Goal: Task Accomplishment & Management: Complete application form

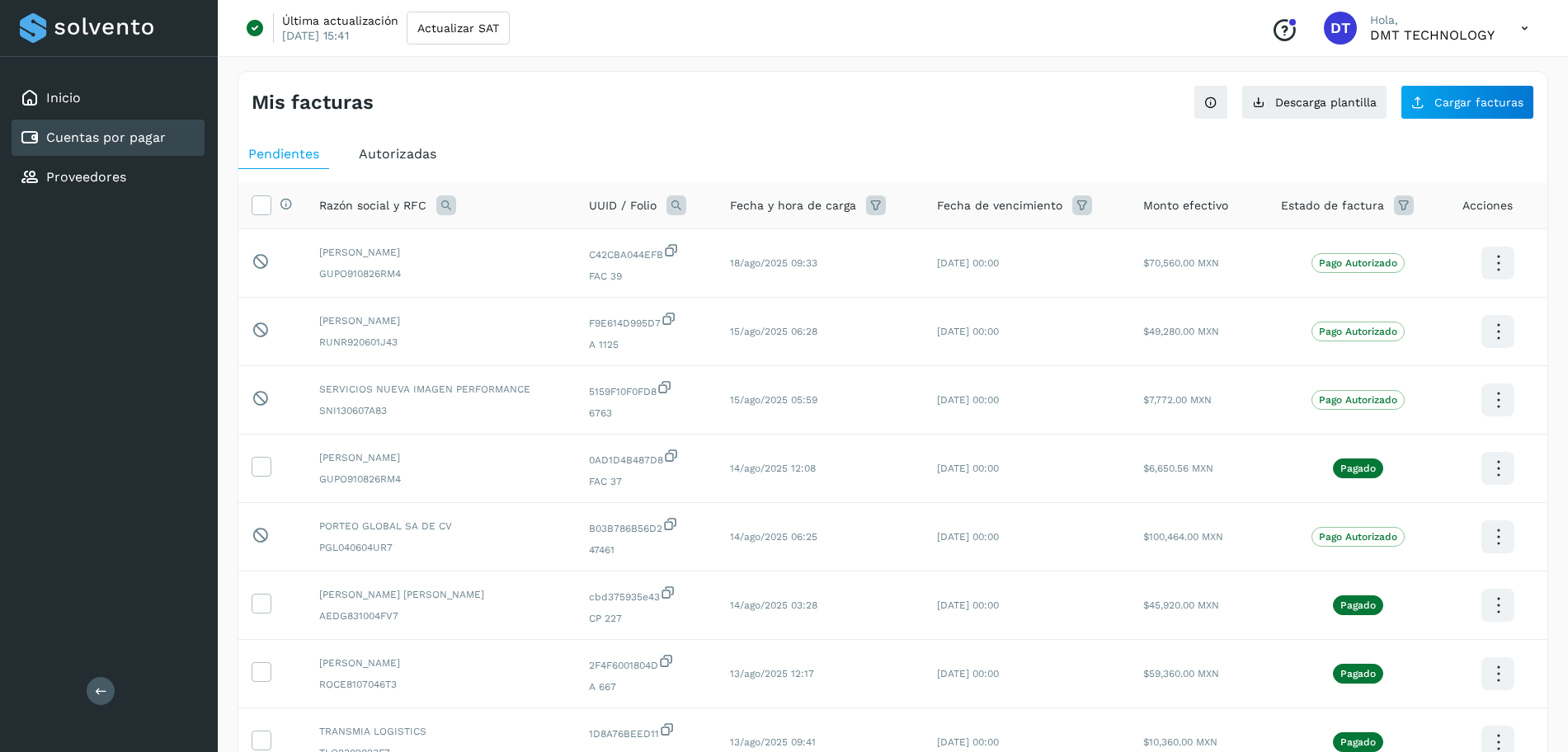
click at [94, 137] on link "Cuentas por pagar" at bounding box center [105, 137] width 120 height 16
click at [35, 91] on icon at bounding box center [29, 98] width 20 height 20
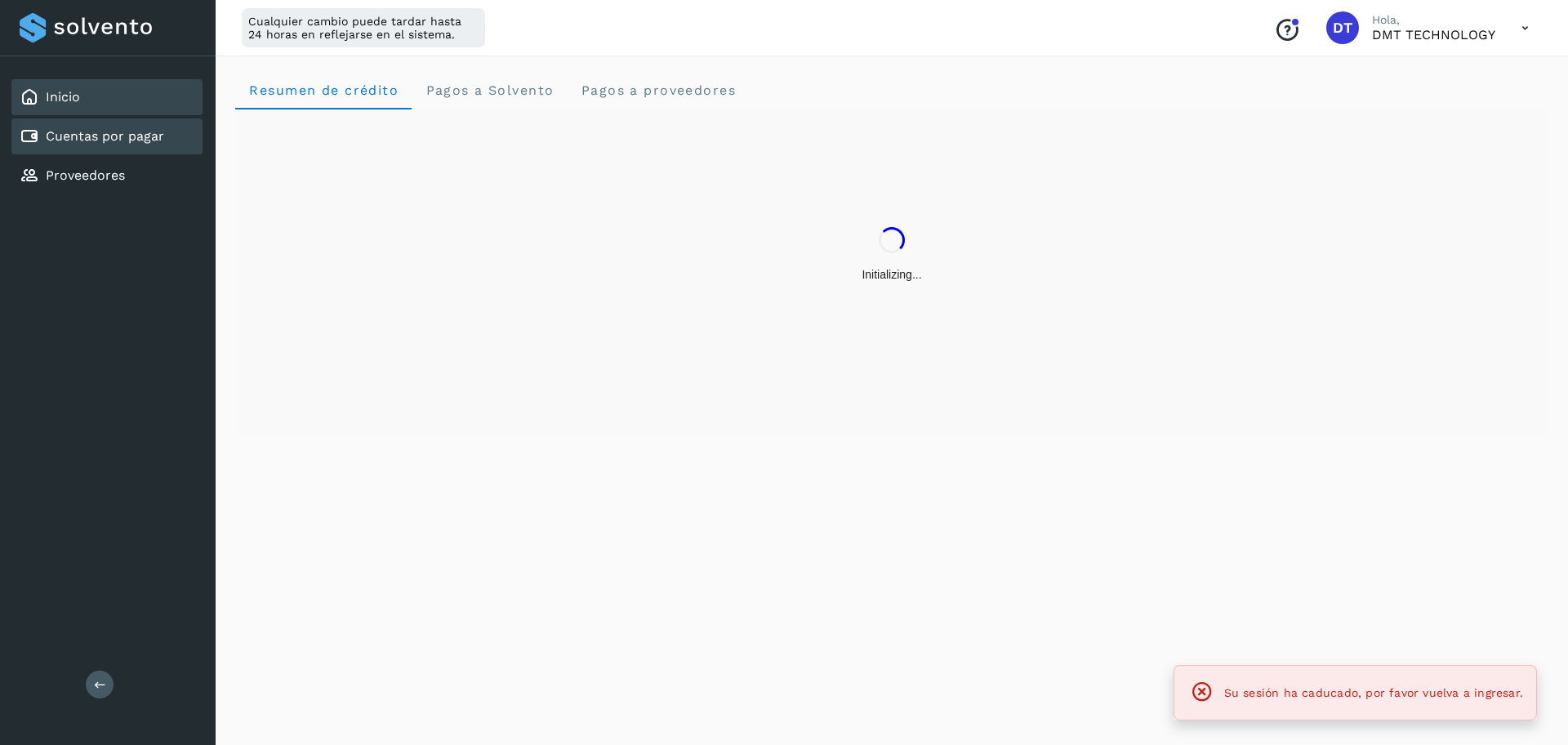
click at [68, 142] on link "Cuentas por pagar" at bounding box center [104, 136] width 119 height 15
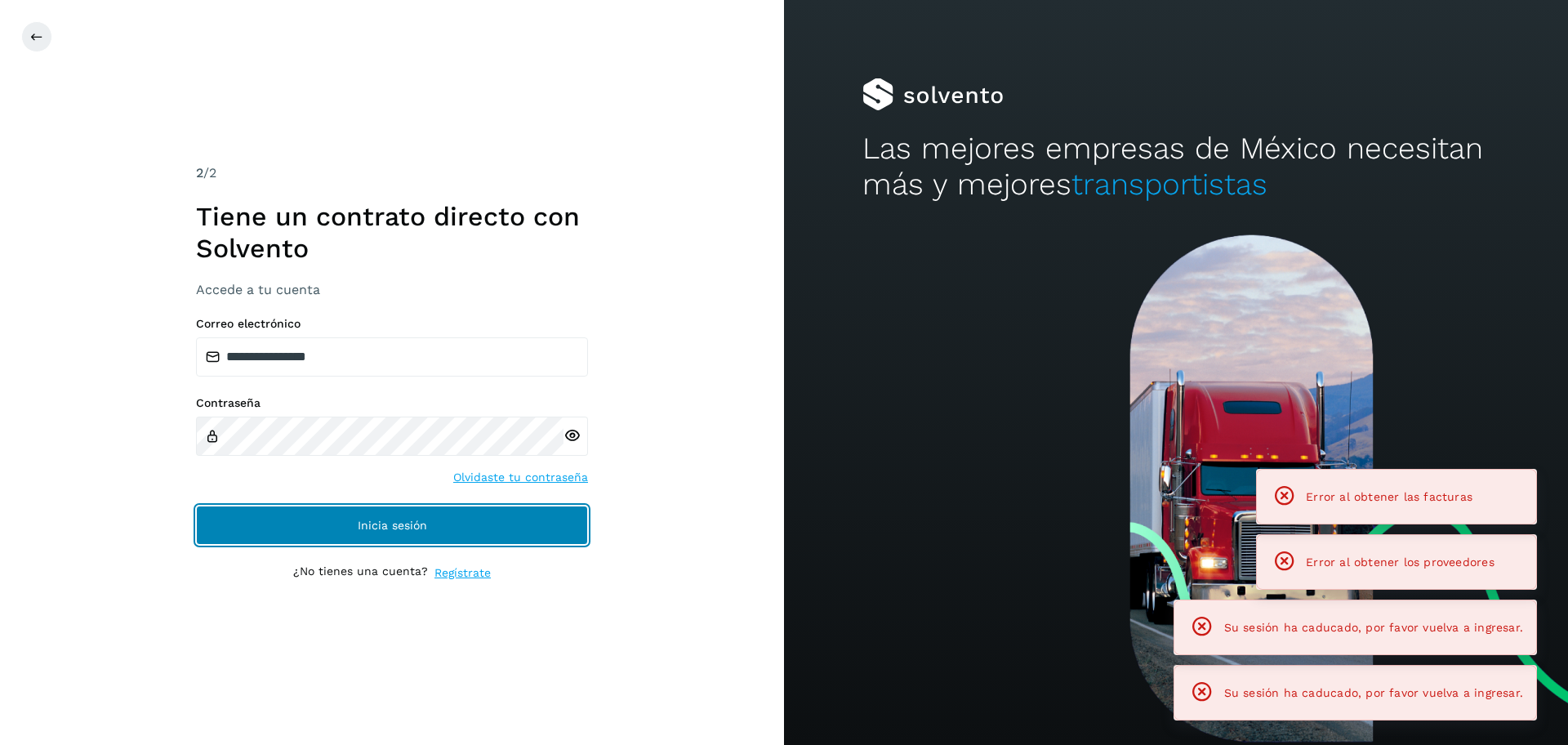
click at [380, 520] on span "Inicia sesión" at bounding box center [392, 525] width 69 height 11
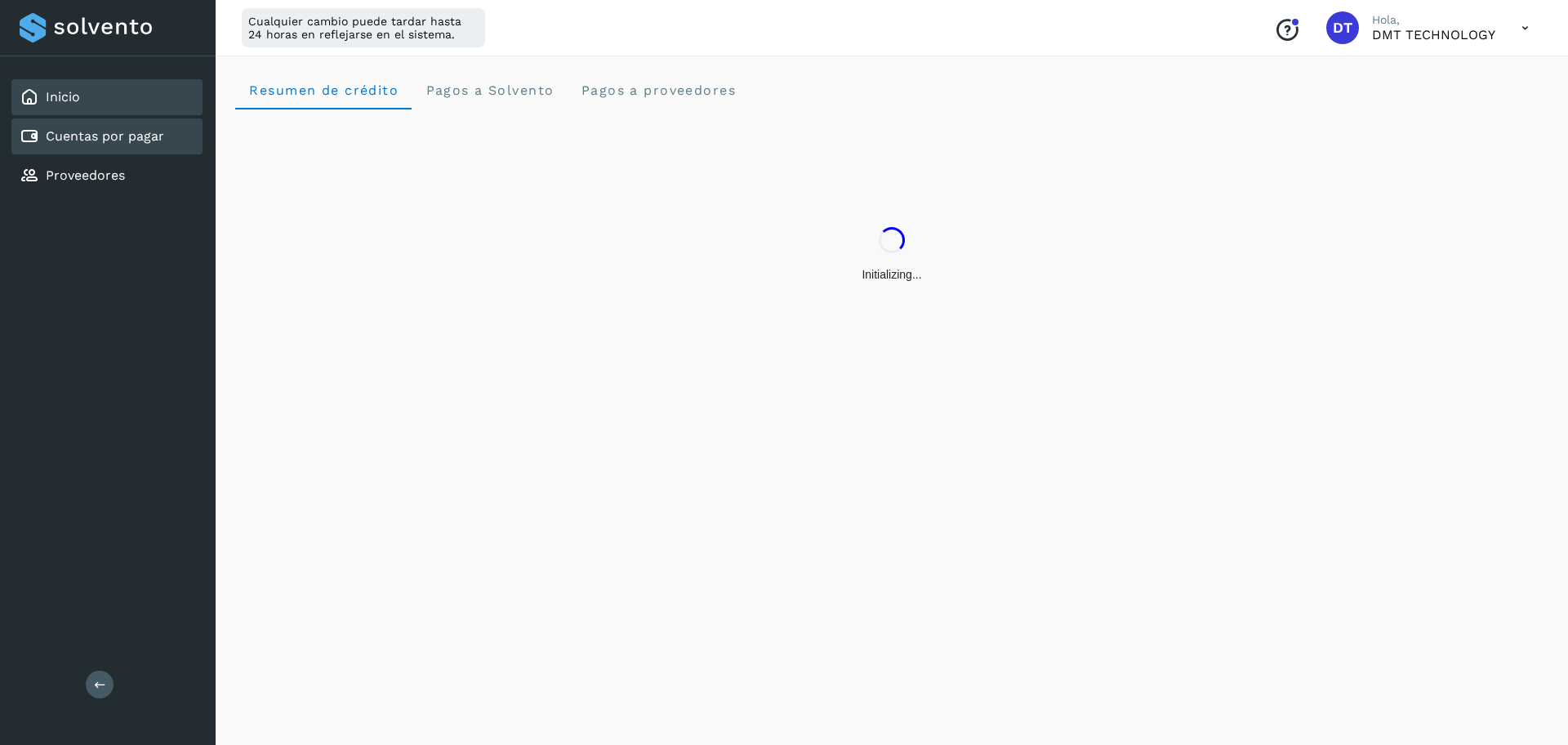
click at [109, 145] on div "Cuentas por pagar" at bounding box center [91, 136] width 144 height 20
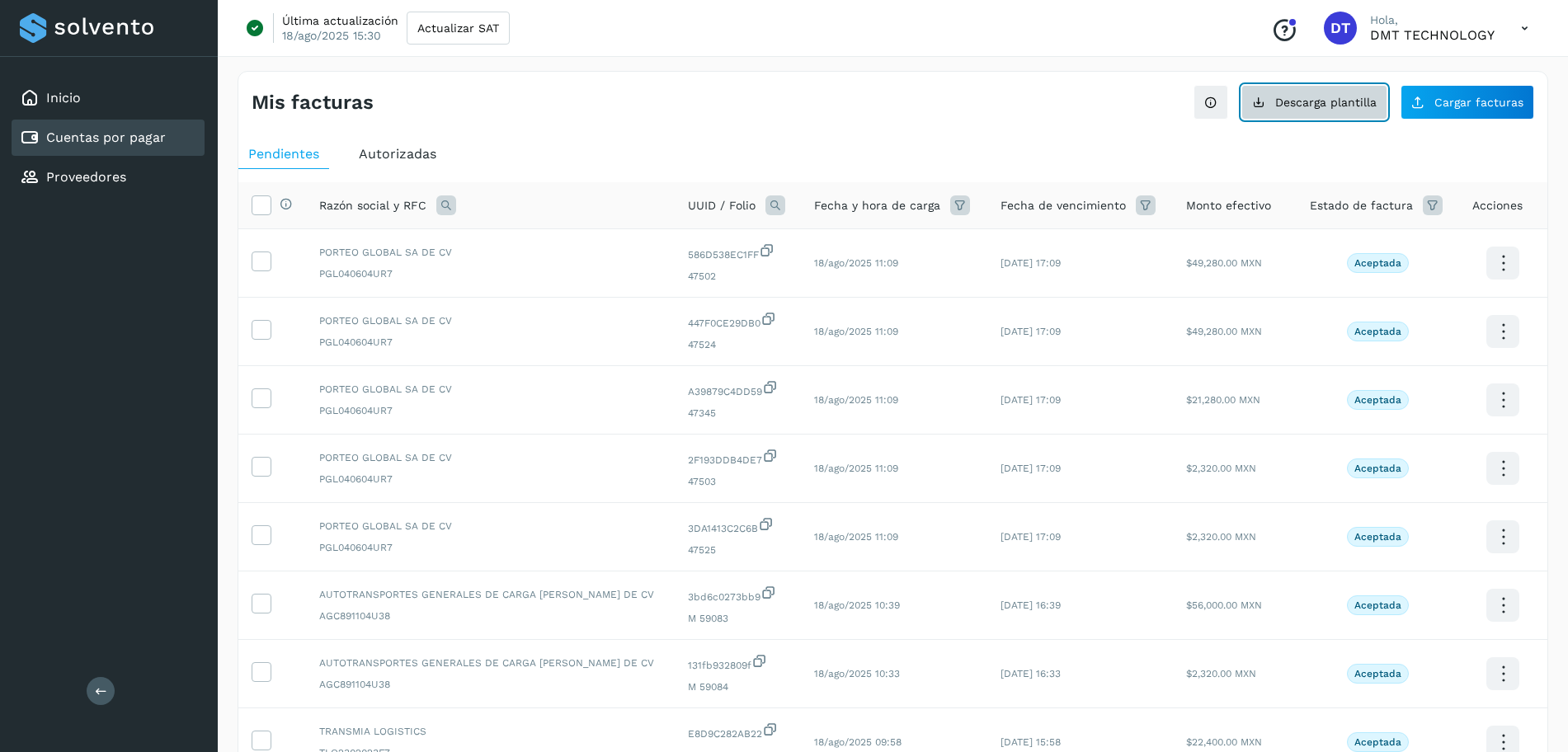
click at [1299, 89] on button "Descarga plantilla" at bounding box center [1314, 102] width 146 height 35
click at [1454, 102] on span "Cargar facturas" at bounding box center [1478, 102] width 89 height 11
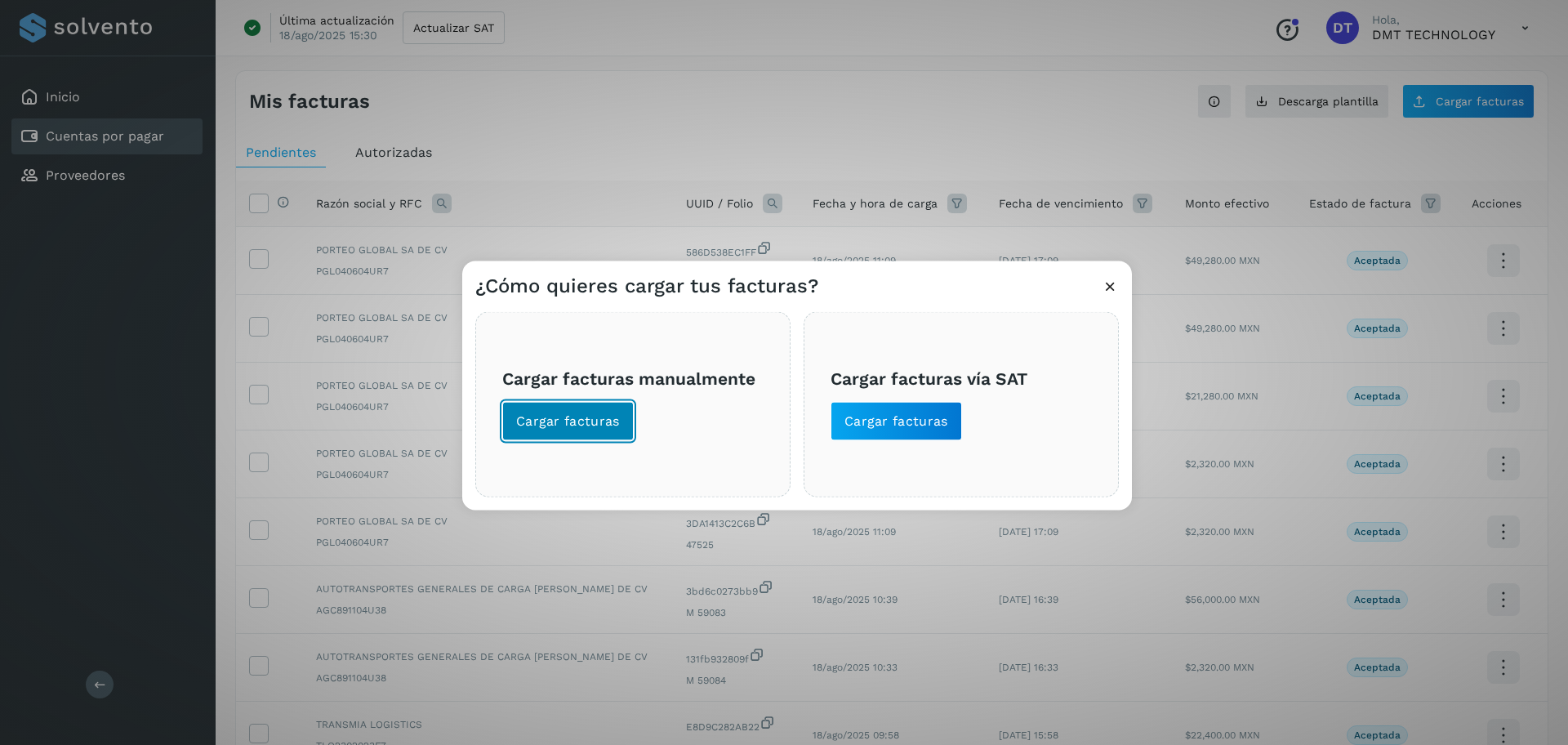
click at [570, 425] on span "Cargar facturas" at bounding box center [568, 421] width 103 height 18
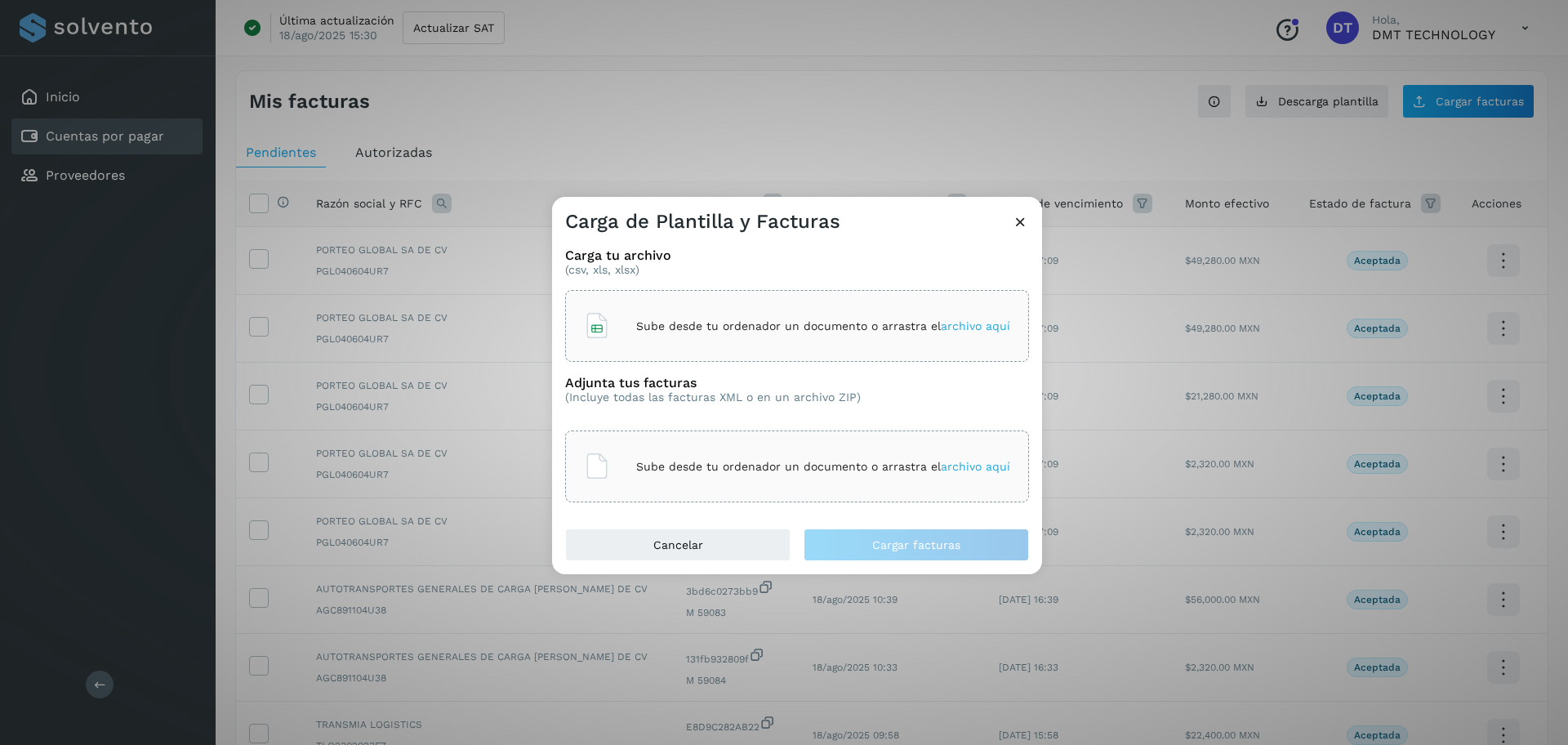
click at [616, 326] on div "Sube desde tu ordenador un documento o arrastra el archivo aquí" at bounding box center [797, 326] width 427 height 44
click at [713, 457] on div "Sube desde tu ordenador un documento o arrastra el archivo aquí" at bounding box center [797, 467] width 427 height 44
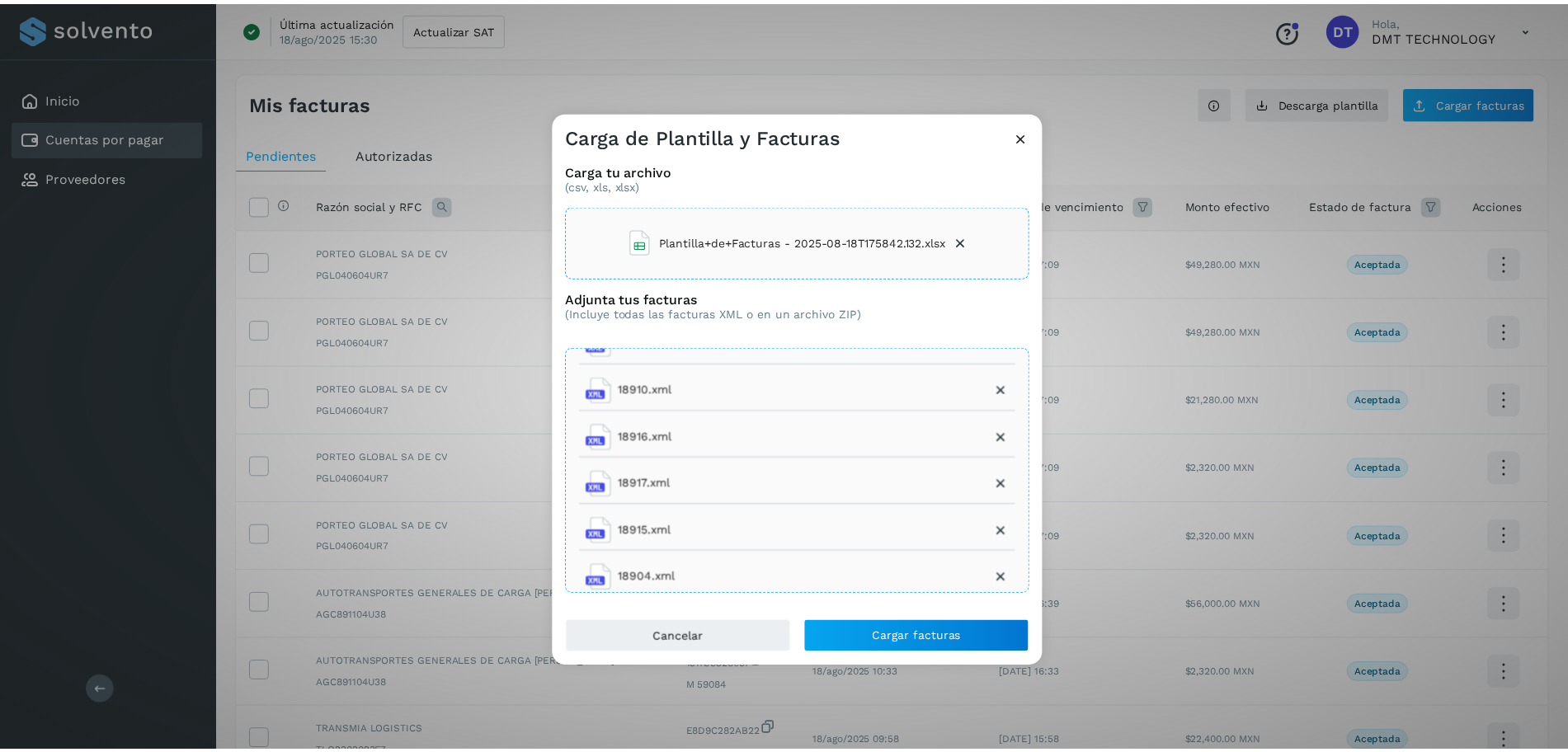
scroll to position [641, 0]
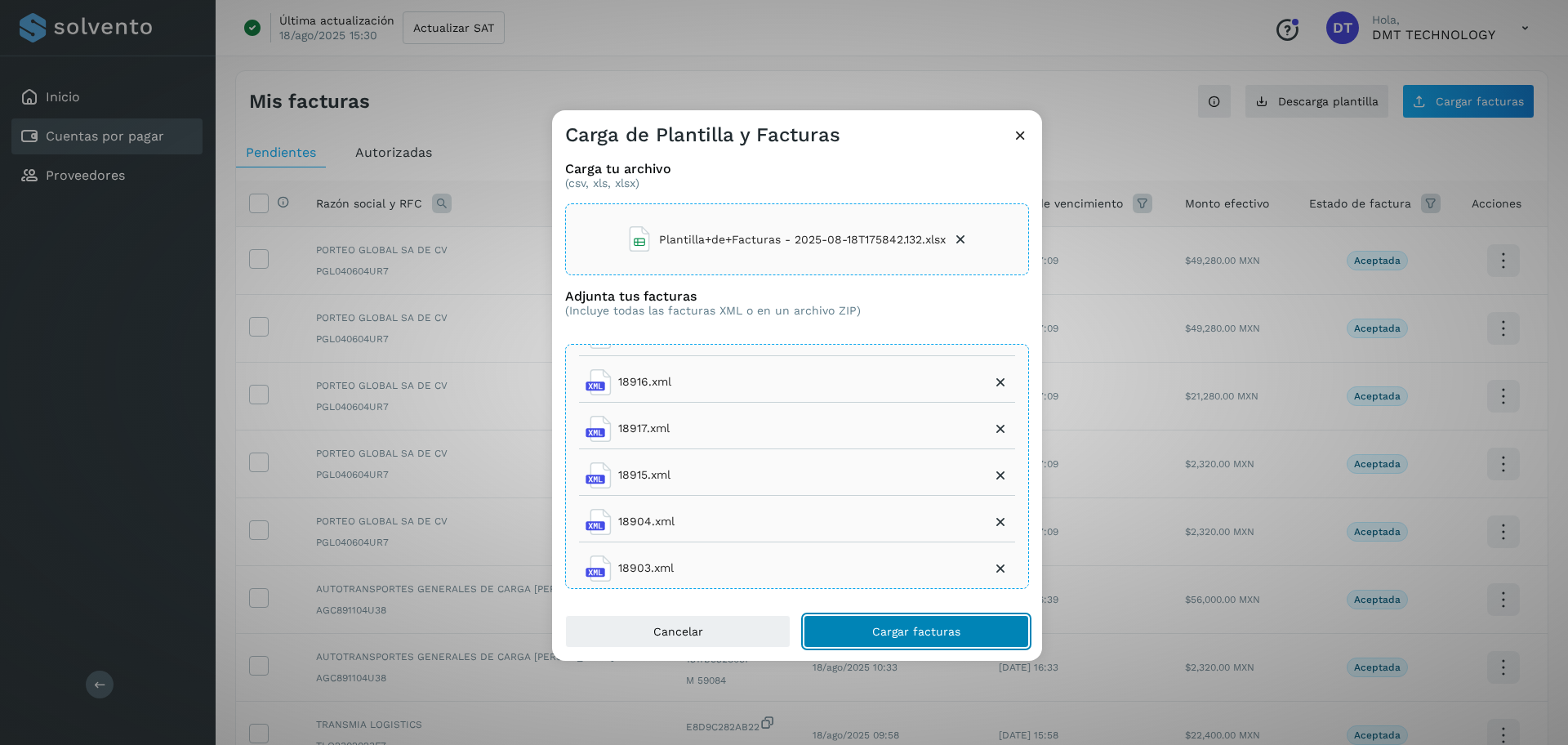
click at [923, 634] on span "Cargar facturas" at bounding box center [916, 631] width 88 height 11
click at [963, 236] on icon at bounding box center [960, 239] width 16 height 16
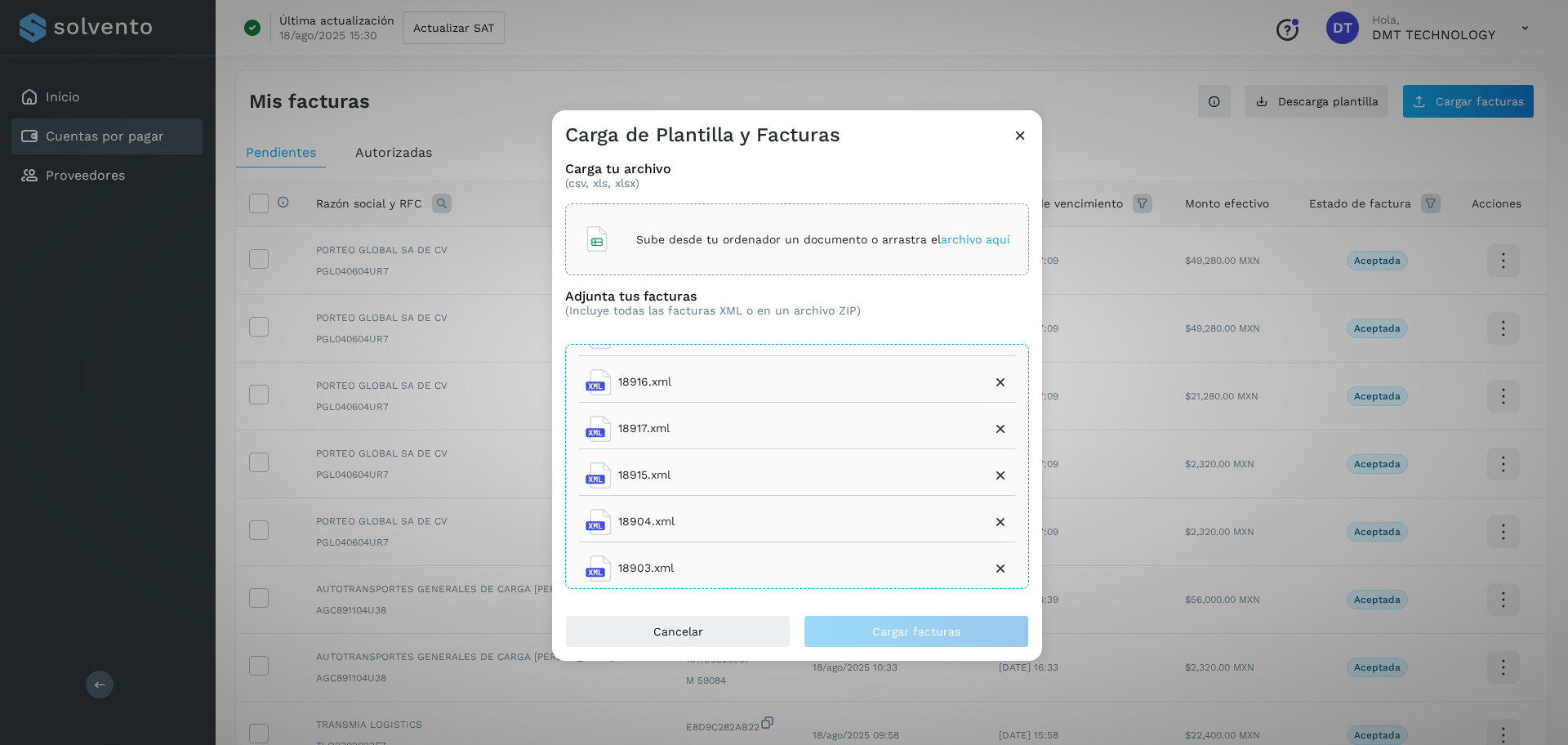
click at [631, 216] on div "Sube desde tu ordenador un documento o arrastra el archivo aquí" at bounding box center [797, 239] width 464 height 72
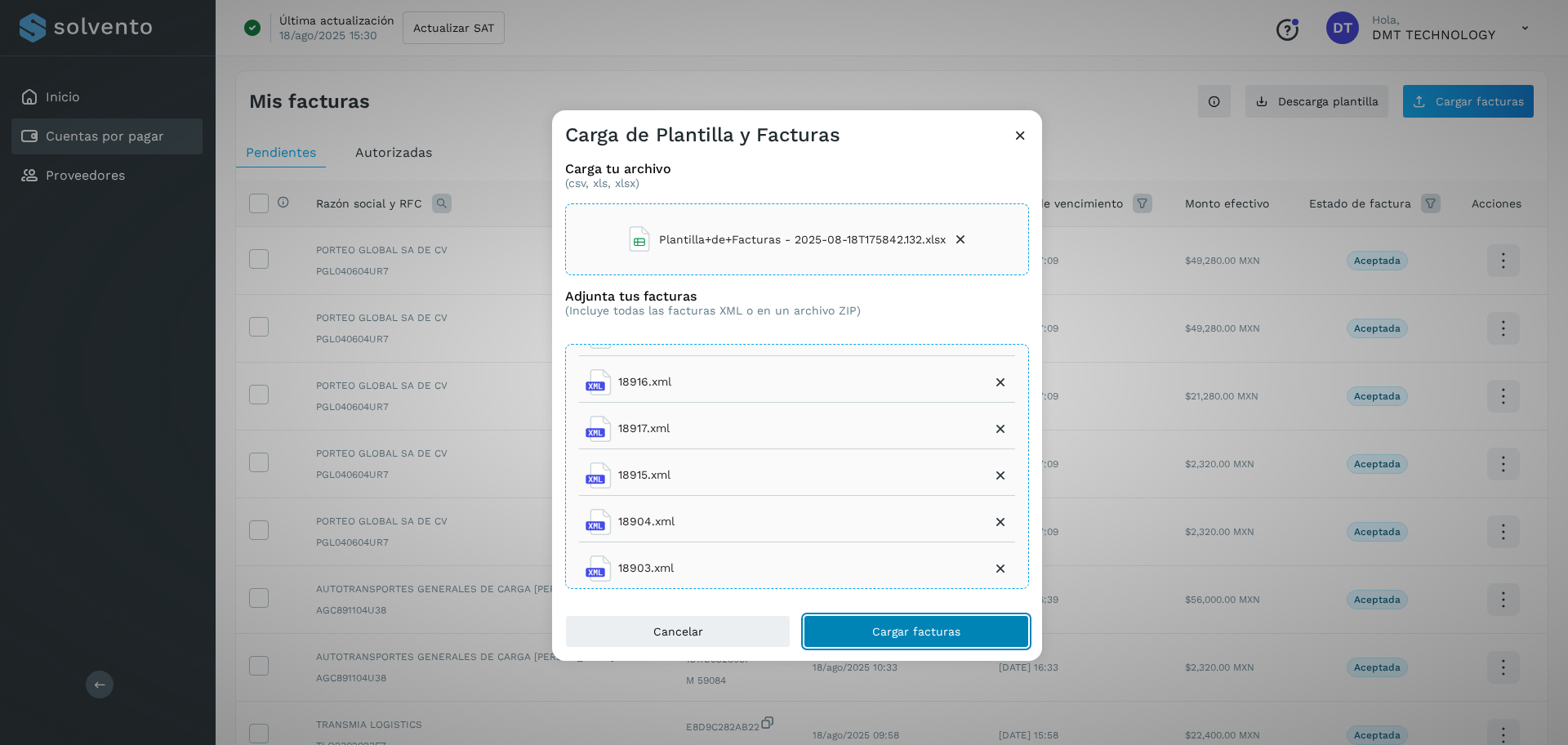
click at [864, 629] on button "Cargar facturas" at bounding box center [917, 631] width 226 height 33
click at [960, 247] on li "Plantilla+de+Facturas - 2025-08-18T175842.132.xlsx" at bounding box center [798, 239] width 342 height 44
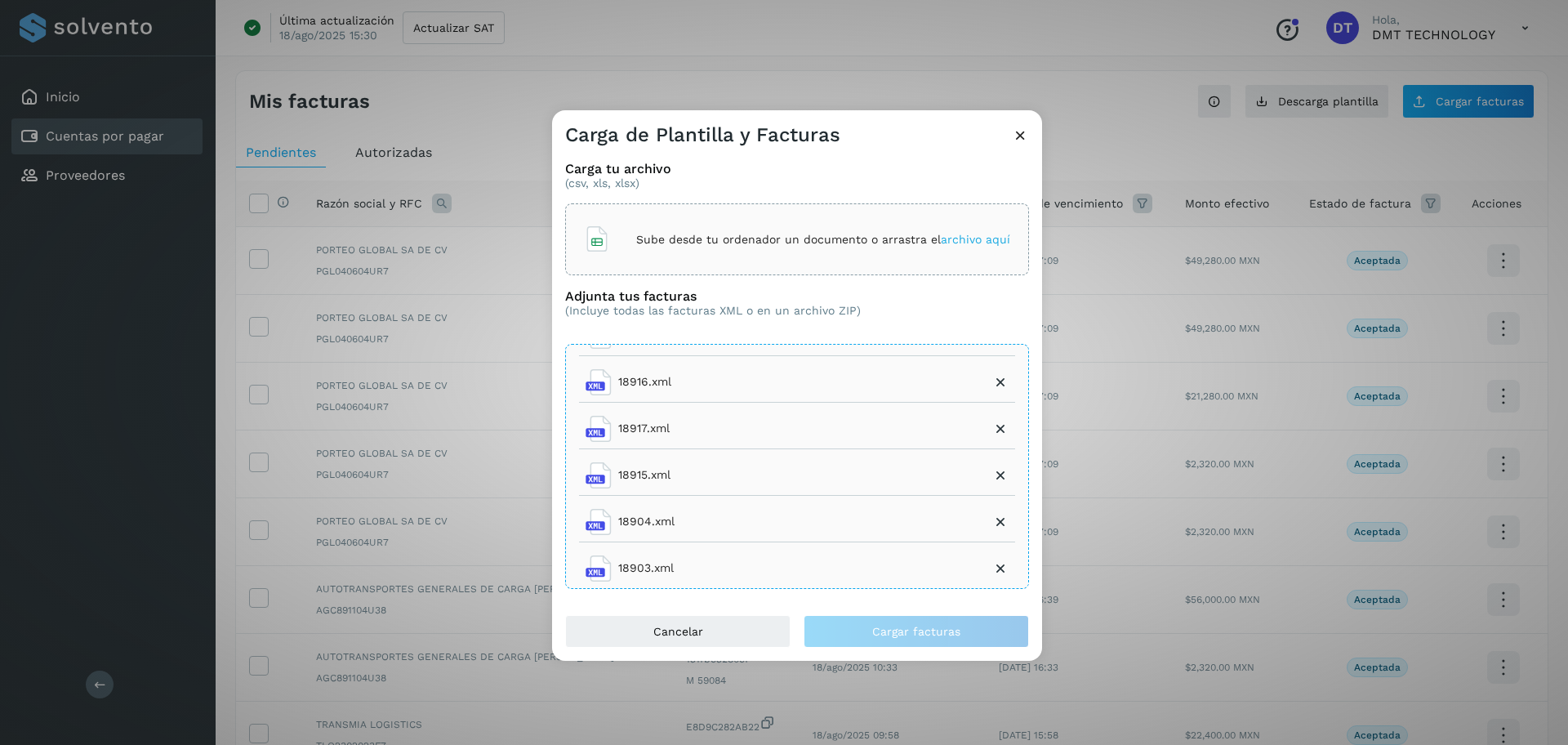
click at [722, 263] on div "Sube desde tu ordenador un documento o arrastra el archivo aquí" at bounding box center [797, 239] width 464 height 72
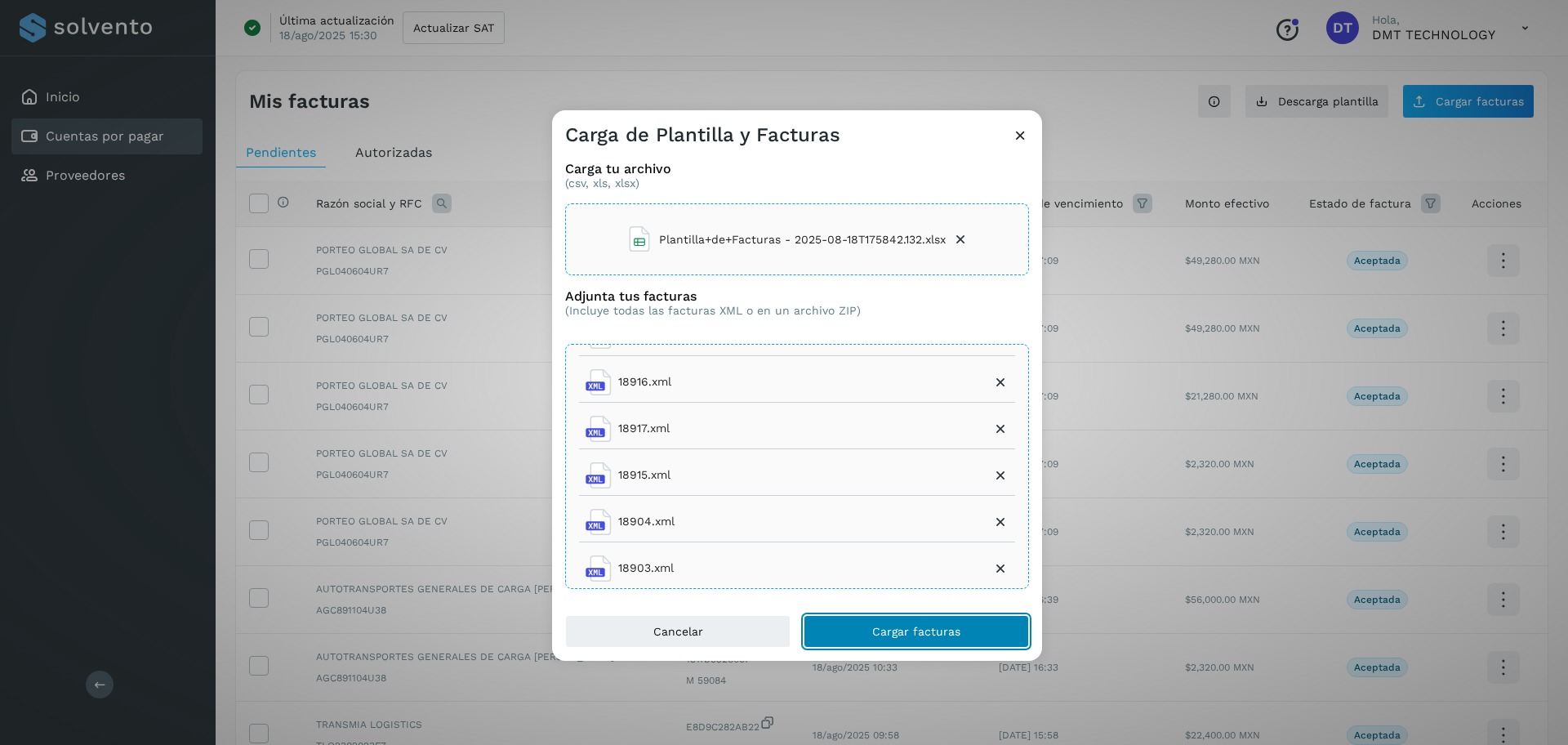
click at [901, 631] on span "Cargar facturas" at bounding box center [916, 631] width 88 height 11
click at [962, 239] on icon at bounding box center [960, 239] width 16 height 16
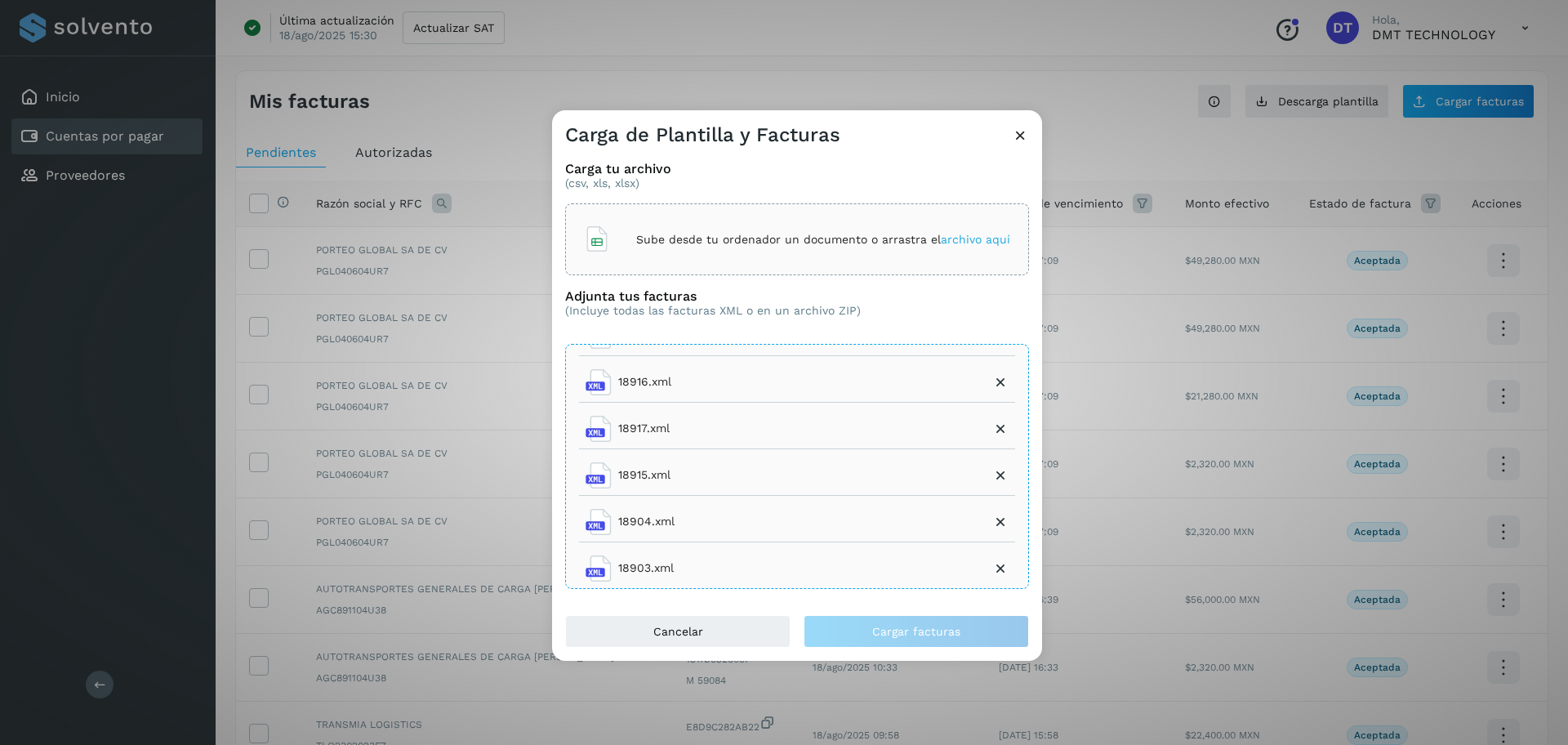
click at [629, 251] on div "Sube desde tu ordenador un documento o arrastra el archivo aquí" at bounding box center [797, 239] width 427 height 44
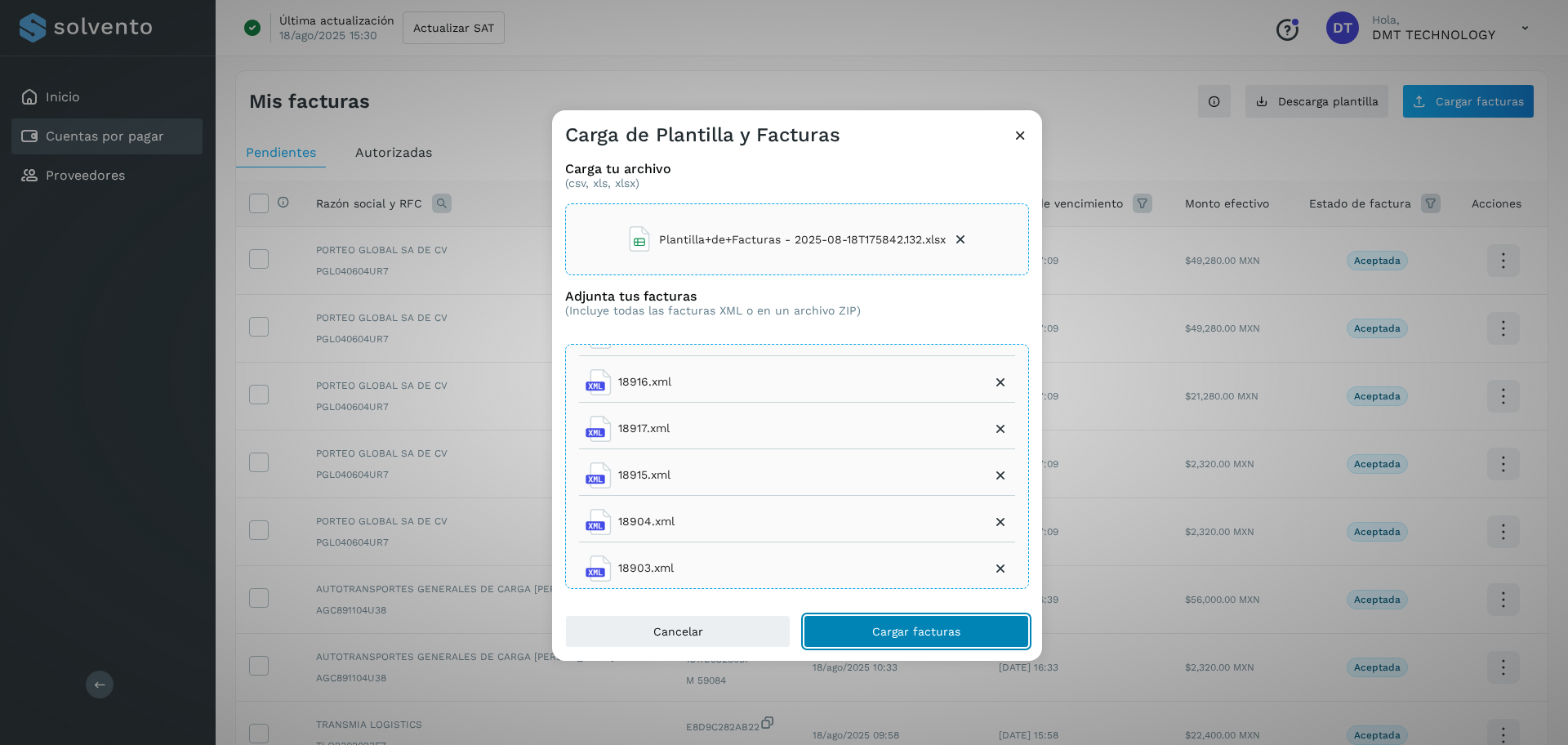
click at [885, 630] on span "Cargar facturas" at bounding box center [916, 631] width 88 height 11
click at [964, 239] on icon at bounding box center [960, 239] width 16 height 16
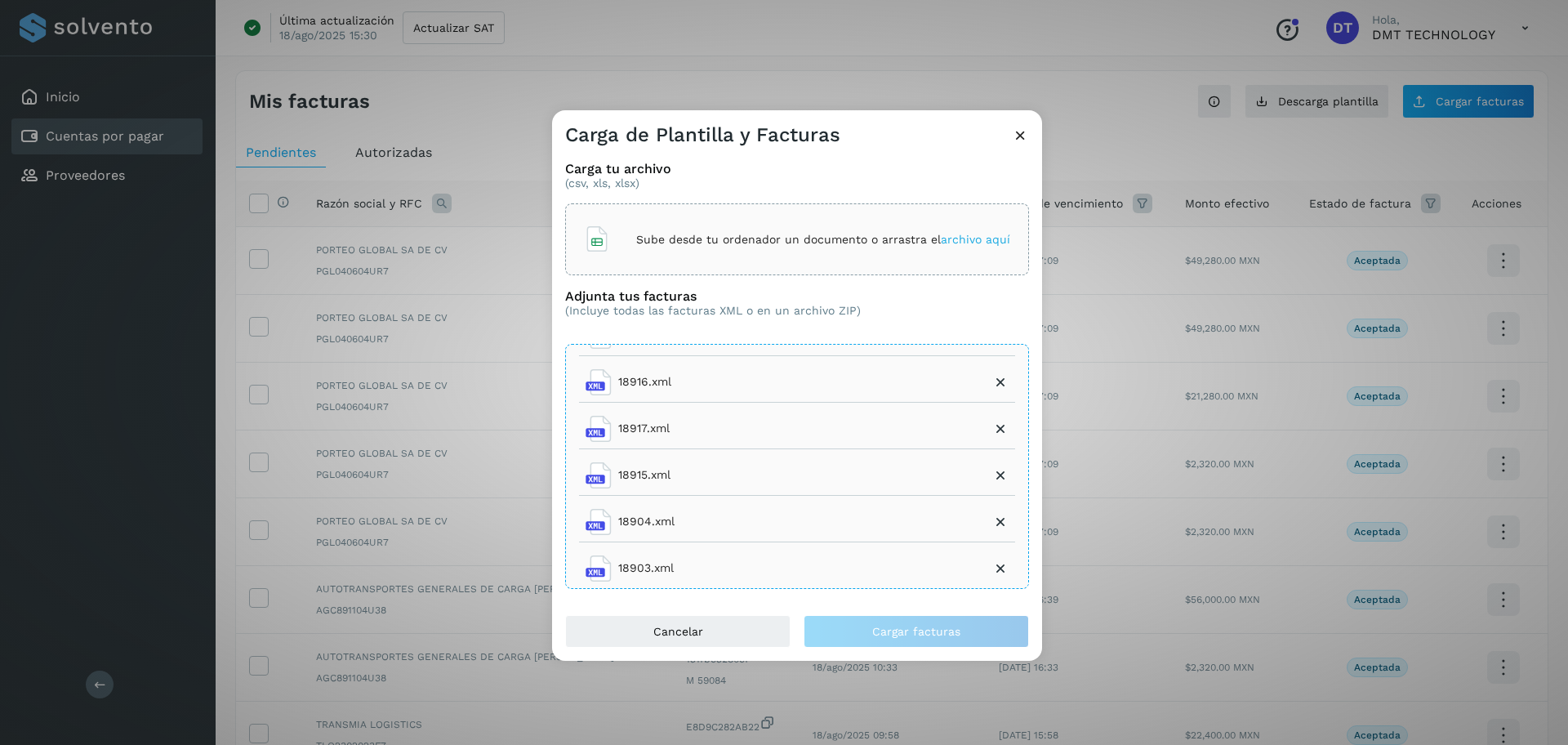
click at [703, 236] on p "Sube desde tu ordenador un documento o arrastra el archivo aquí" at bounding box center [823, 239] width 374 height 14
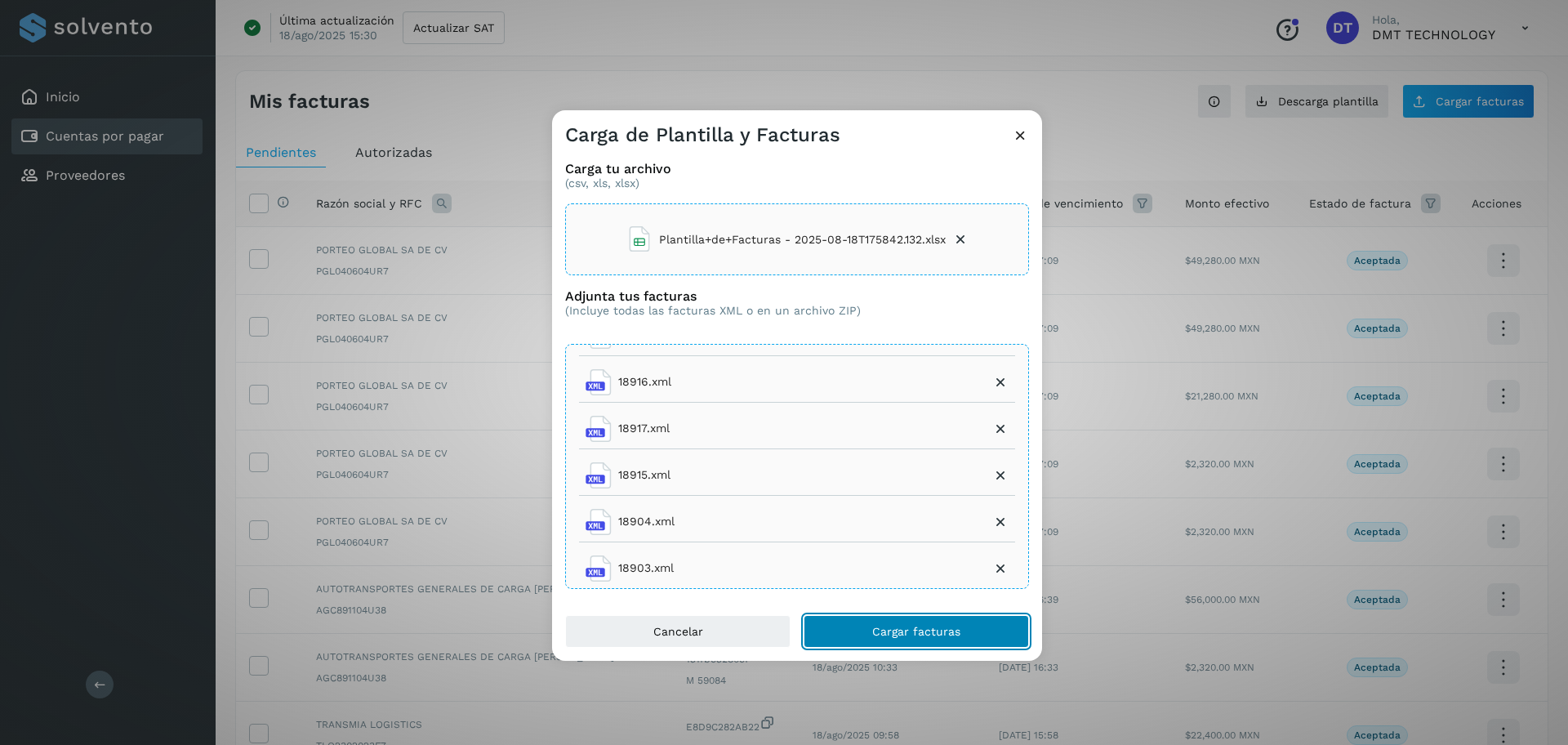
click at [865, 633] on button "Cargar facturas" at bounding box center [917, 631] width 226 height 33
click at [967, 241] on icon at bounding box center [960, 239] width 16 height 16
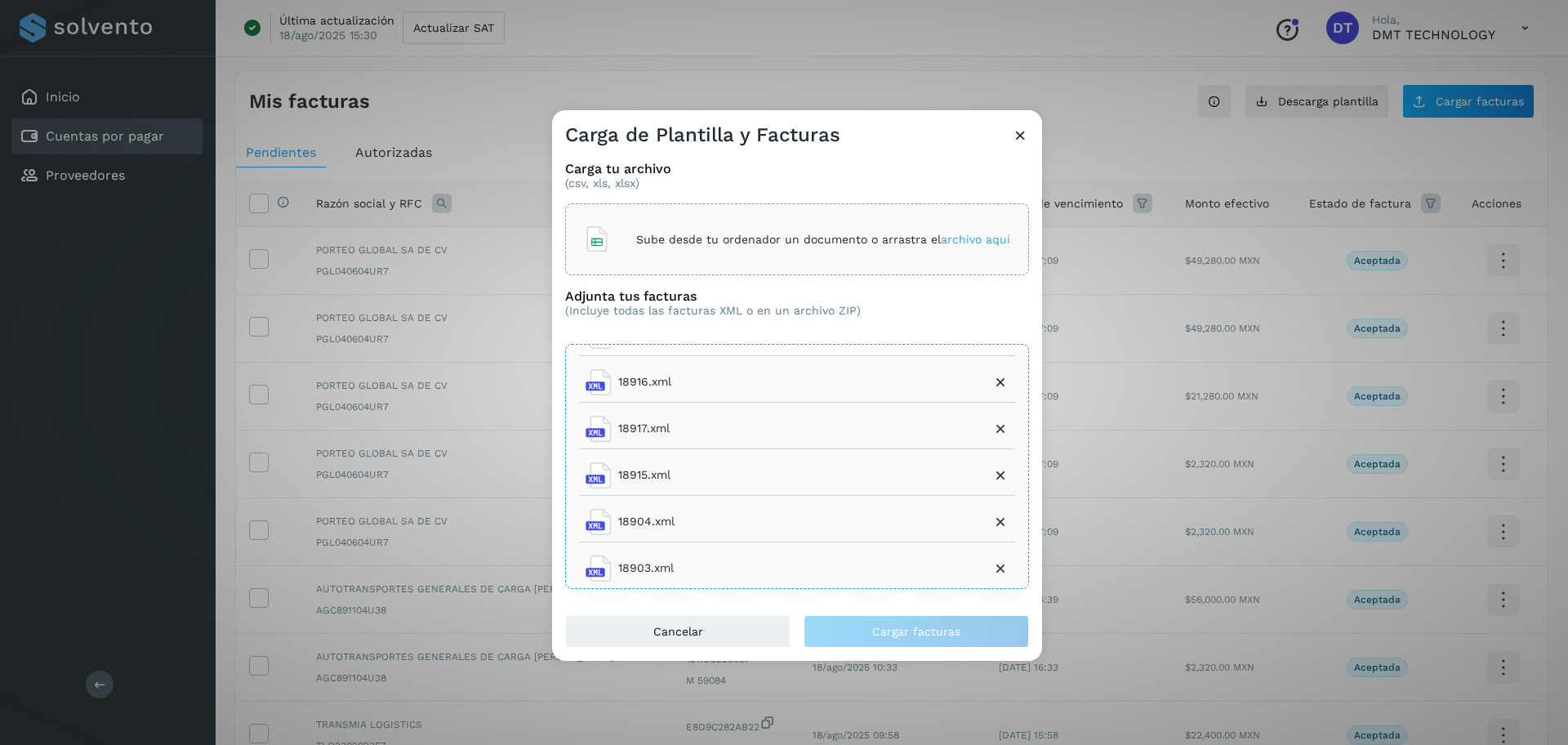
click at [733, 228] on div "Sube desde tu ordenador un documento o arrastra el archivo aquí" at bounding box center [797, 239] width 427 height 44
click at [960, 247] on li "Plantilla+de+Facturas - 2025-08-18T175842.132.xlsx" at bounding box center [798, 239] width 342 height 44
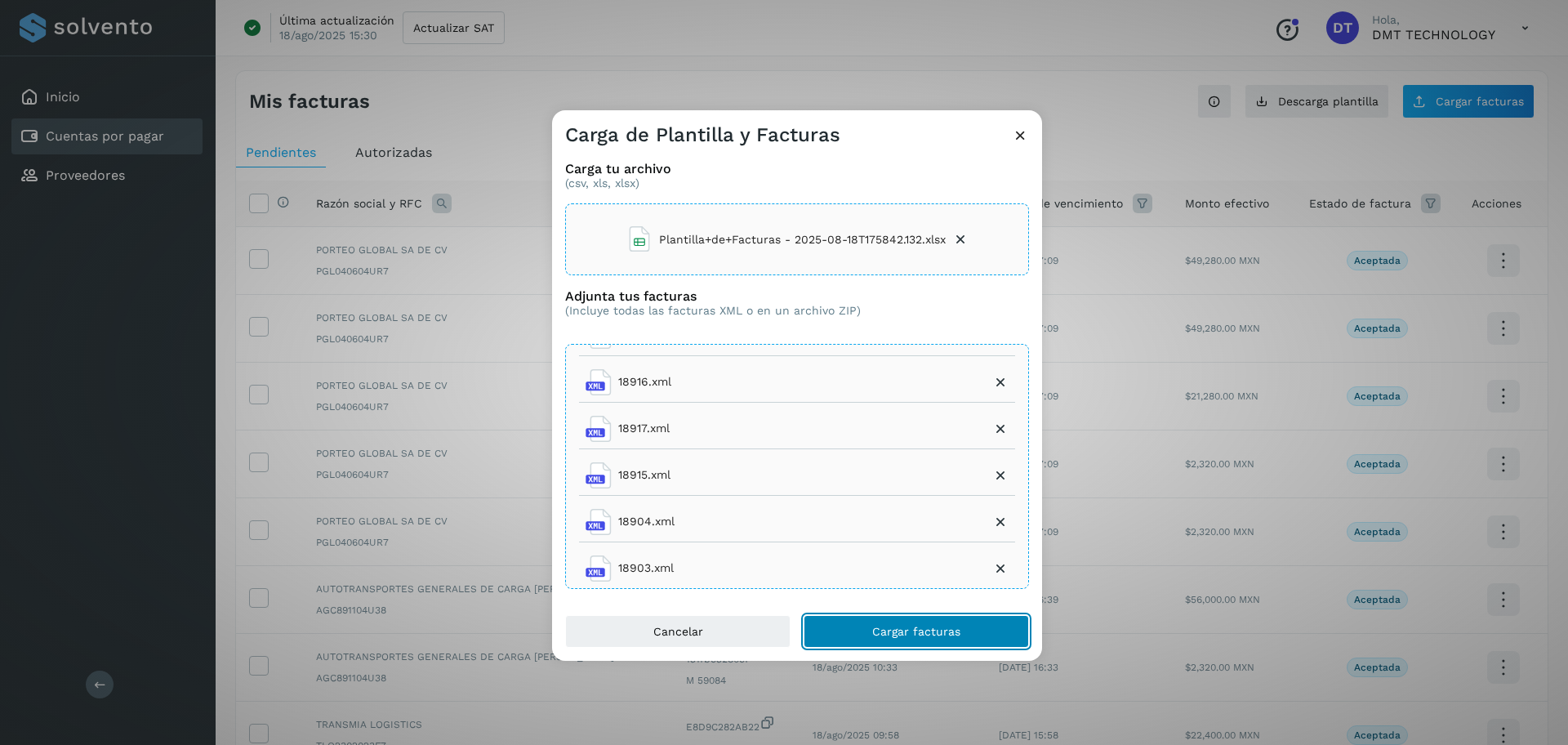
click at [922, 636] on span "Cargar facturas" at bounding box center [916, 631] width 88 height 11
click at [958, 236] on icon at bounding box center [960, 239] width 16 height 16
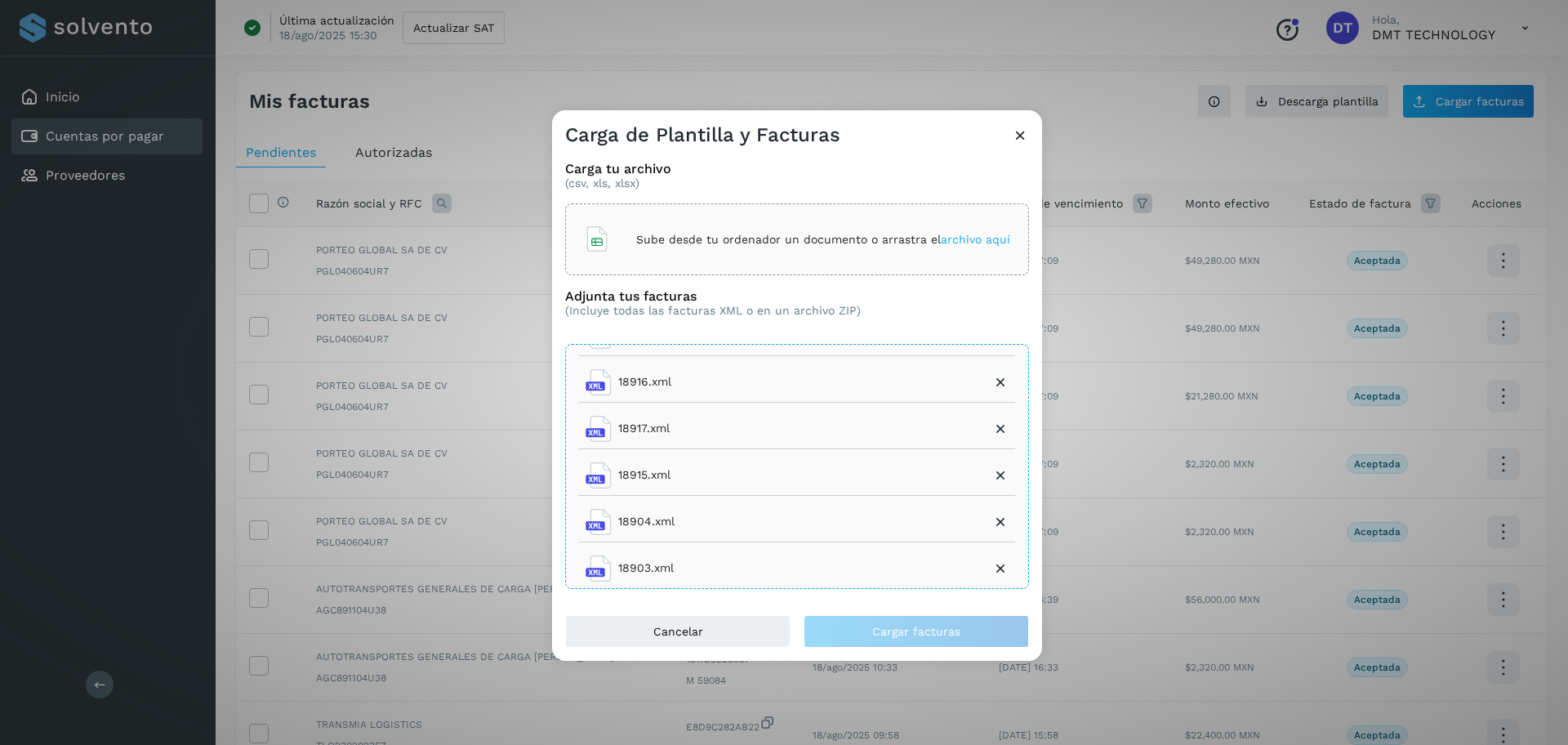
click at [755, 242] on p "Sube desde tu ordenador un documento o arrastra el archivo aquí" at bounding box center [823, 239] width 374 height 14
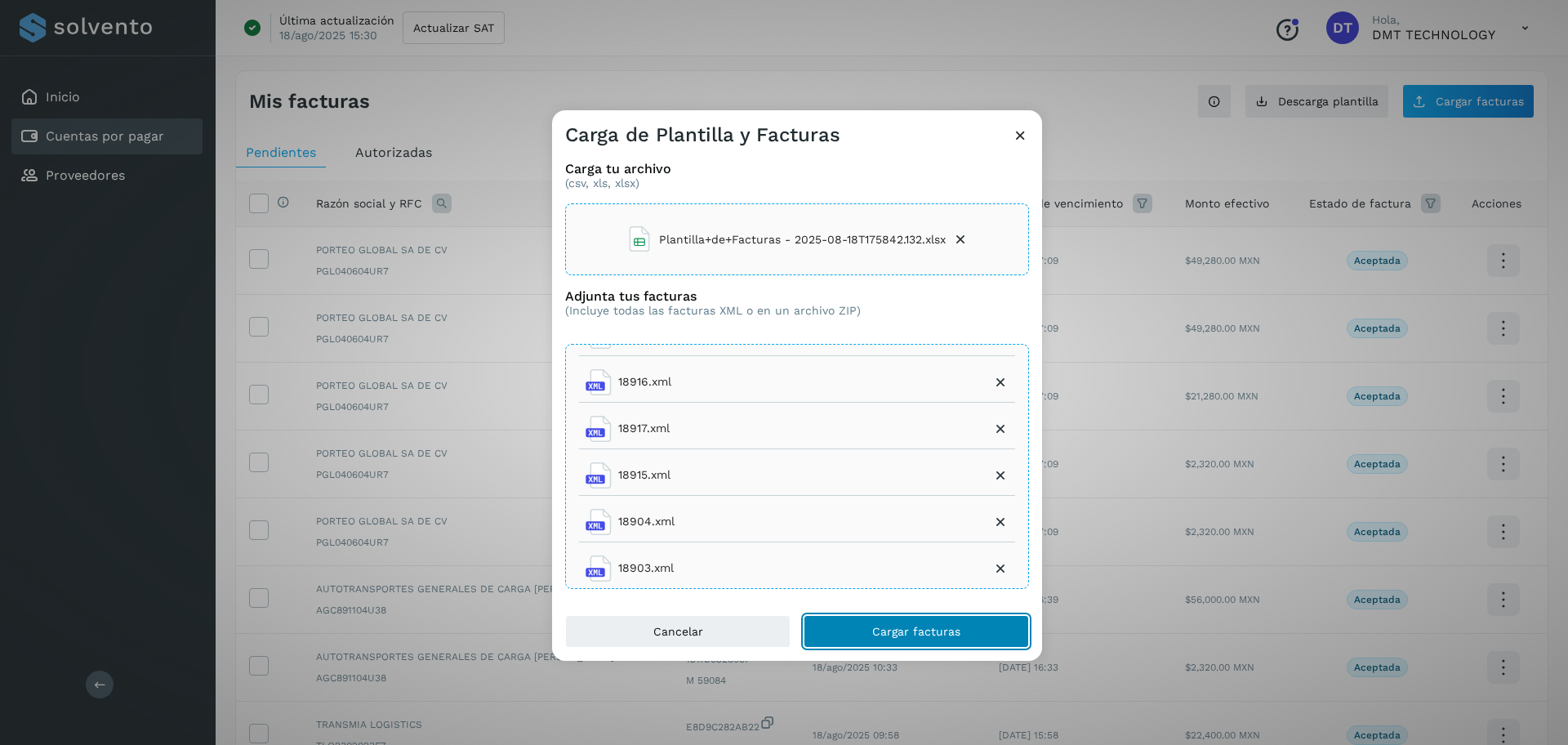
click at [864, 627] on button "Cargar facturas" at bounding box center [917, 631] width 226 height 33
